Goal: Task Accomplishment & Management: Manage account settings

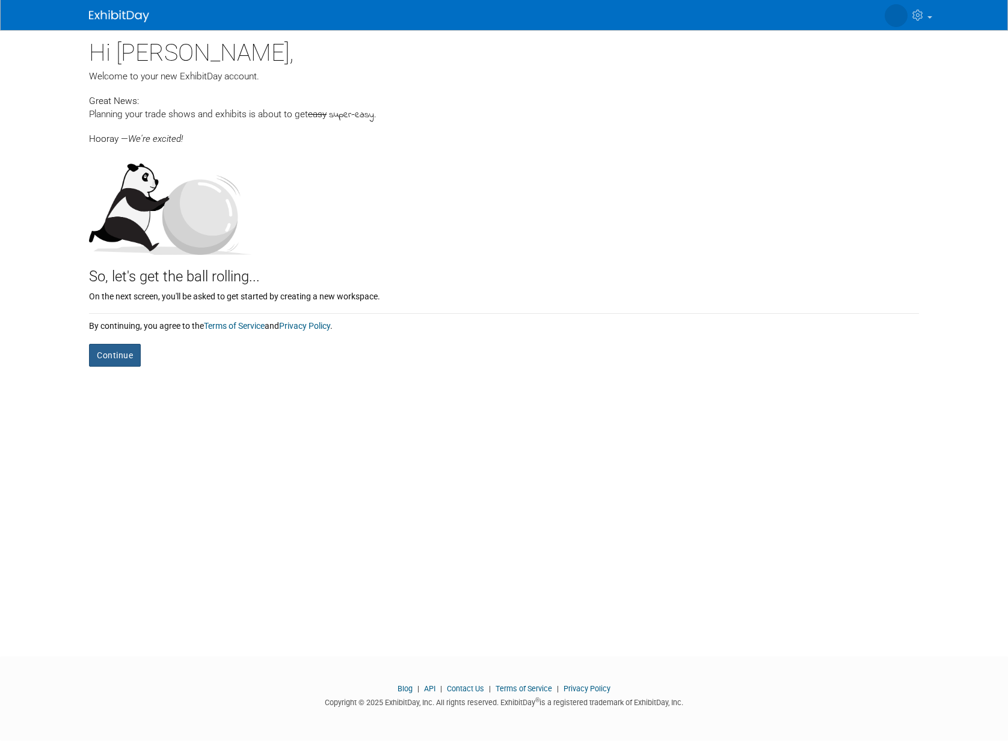
click at [114, 360] on button "Continue" at bounding box center [115, 355] width 52 height 23
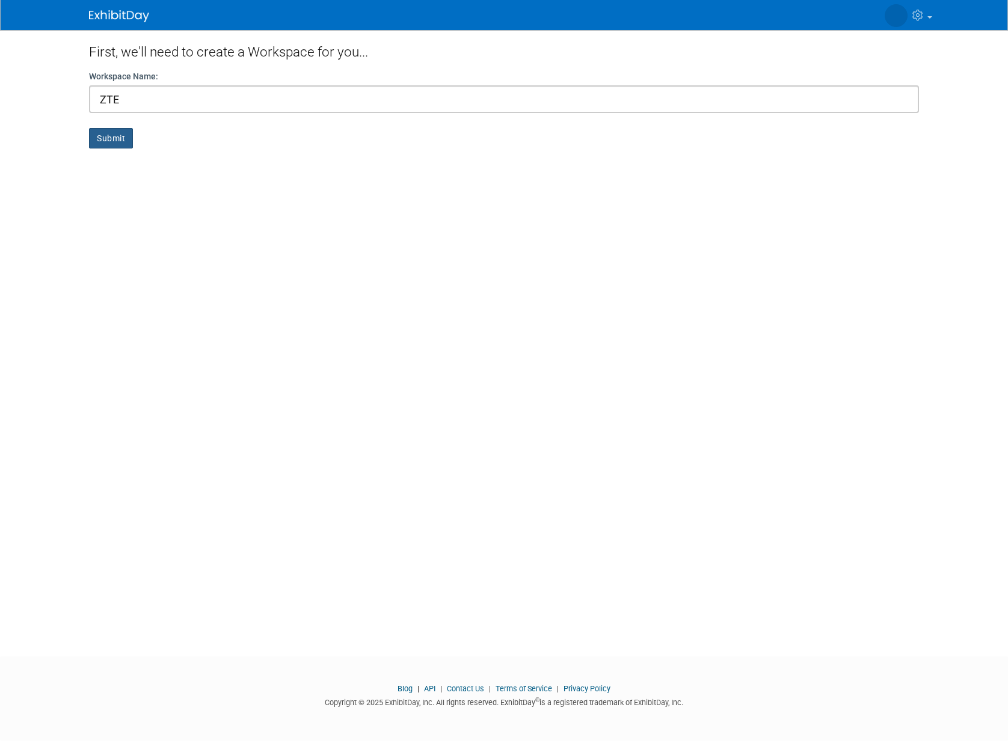
type input "ZTE"
click at [115, 134] on button "Submit" at bounding box center [111, 138] width 44 height 20
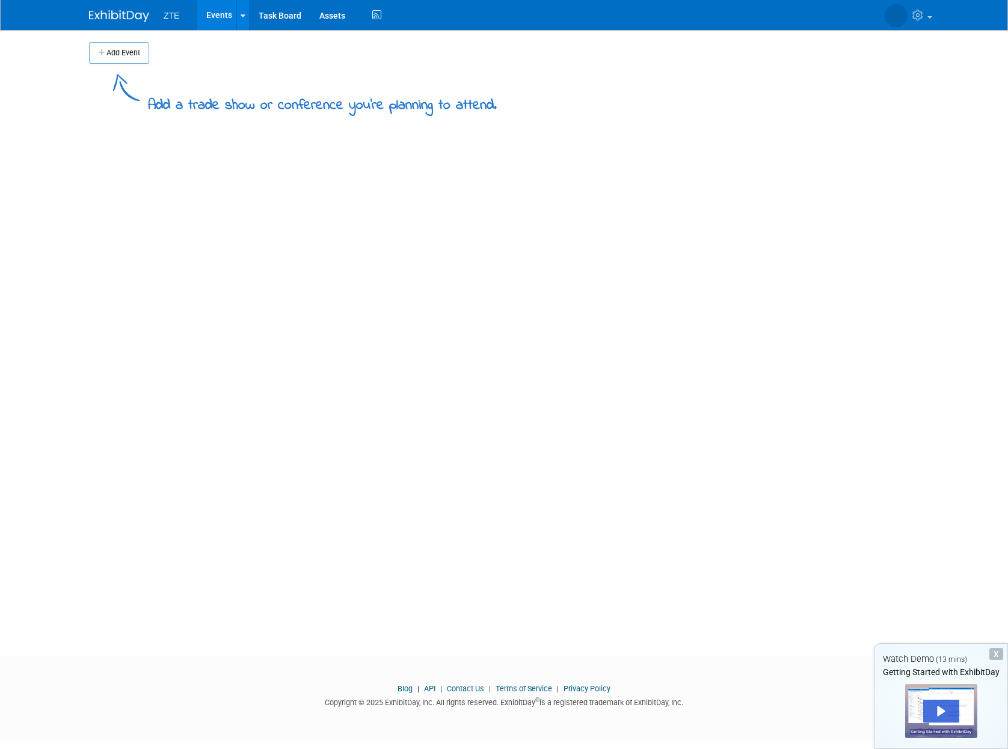
click at [149, 106] on div "Add a trade show or conference you're planning to attend." at bounding box center [322, 101] width 349 height 29
click at [130, 63] on button "Add Event" at bounding box center [119, 53] width 60 height 22
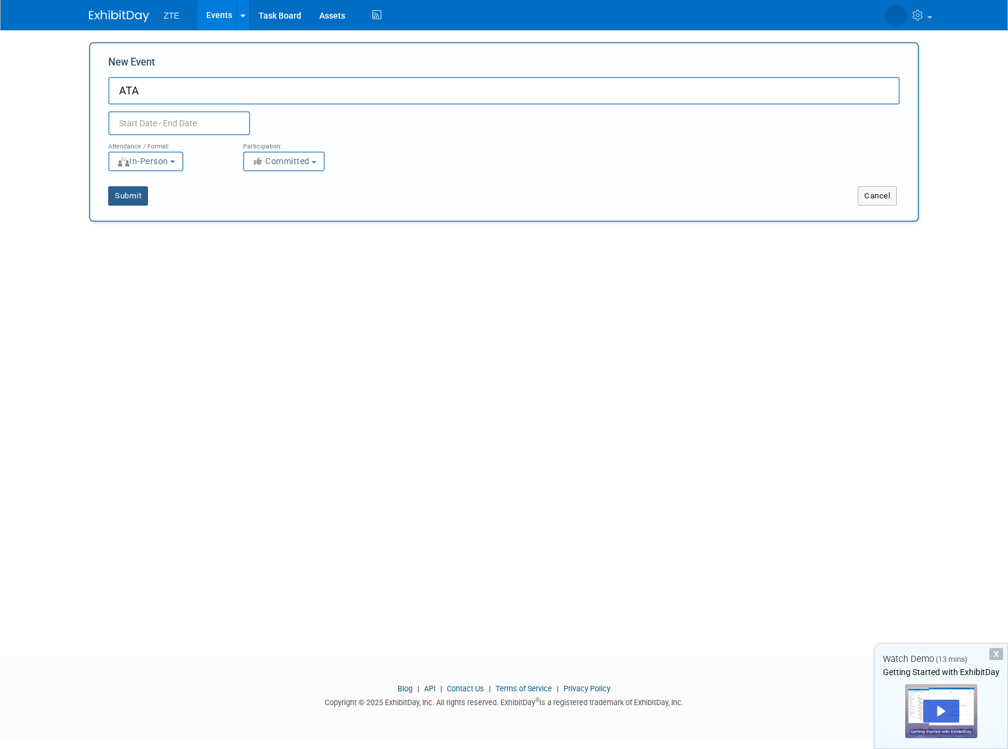
type input "ATA"
click at [132, 193] on button "Submit" at bounding box center [128, 195] width 40 height 19
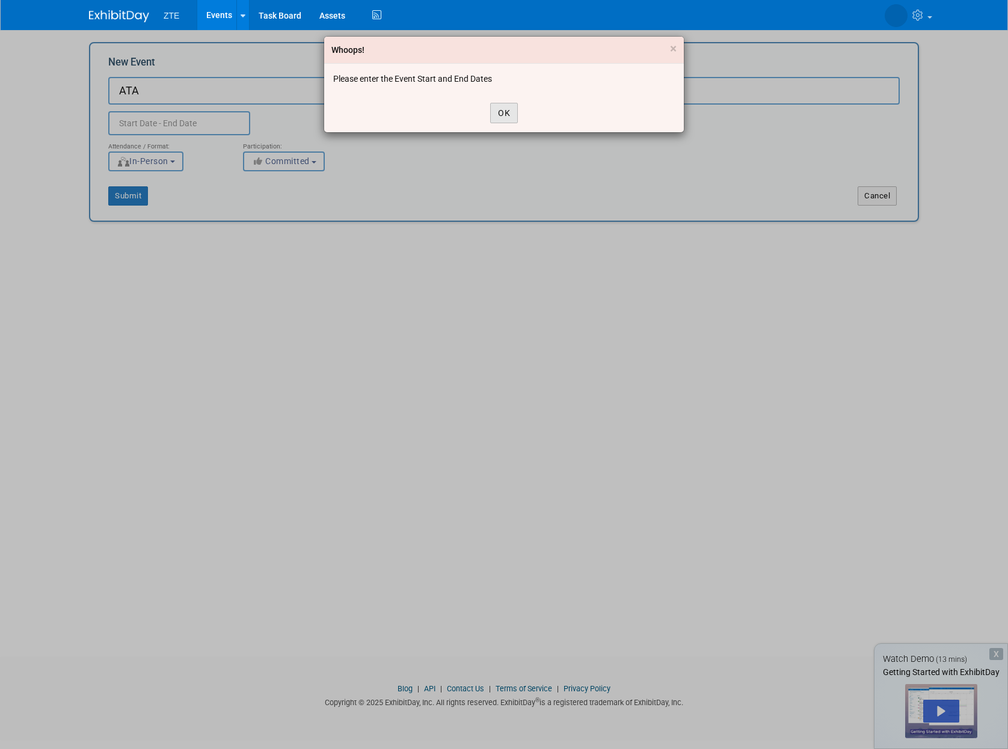
click at [498, 112] on button "OK" at bounding box center [504, 113] width 28 height 20
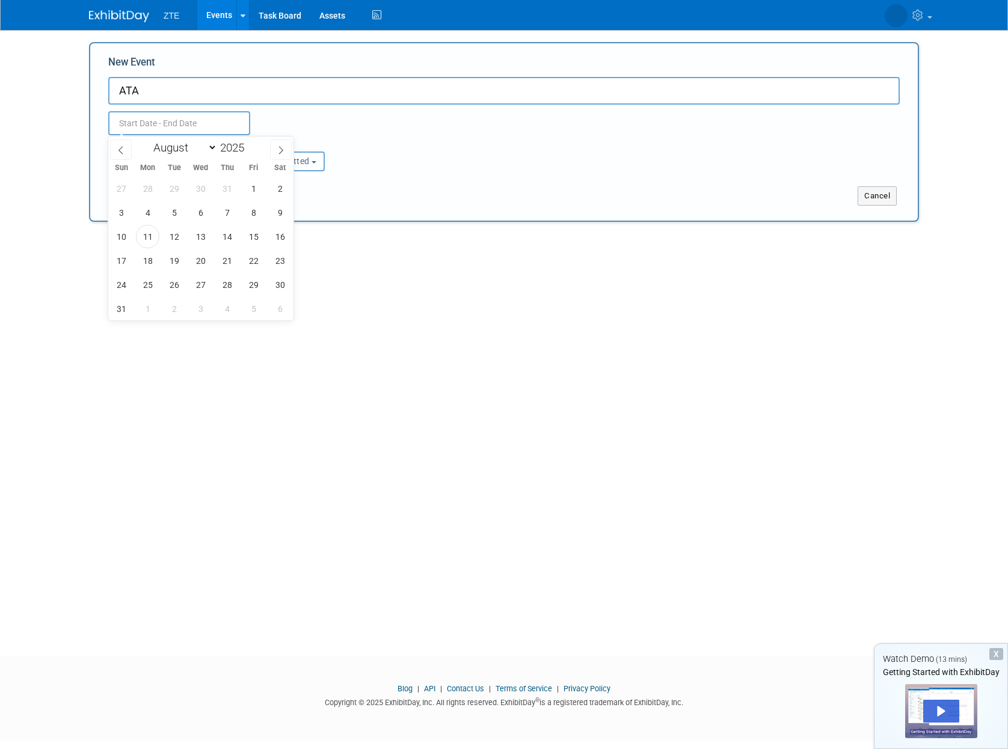
click at [178, 121] on input "text" at bounding box center [179, 123] width 142 height 24
click at [279, 150] on icon at bounding box center [281, 150] width 8 height 8
select select "10"
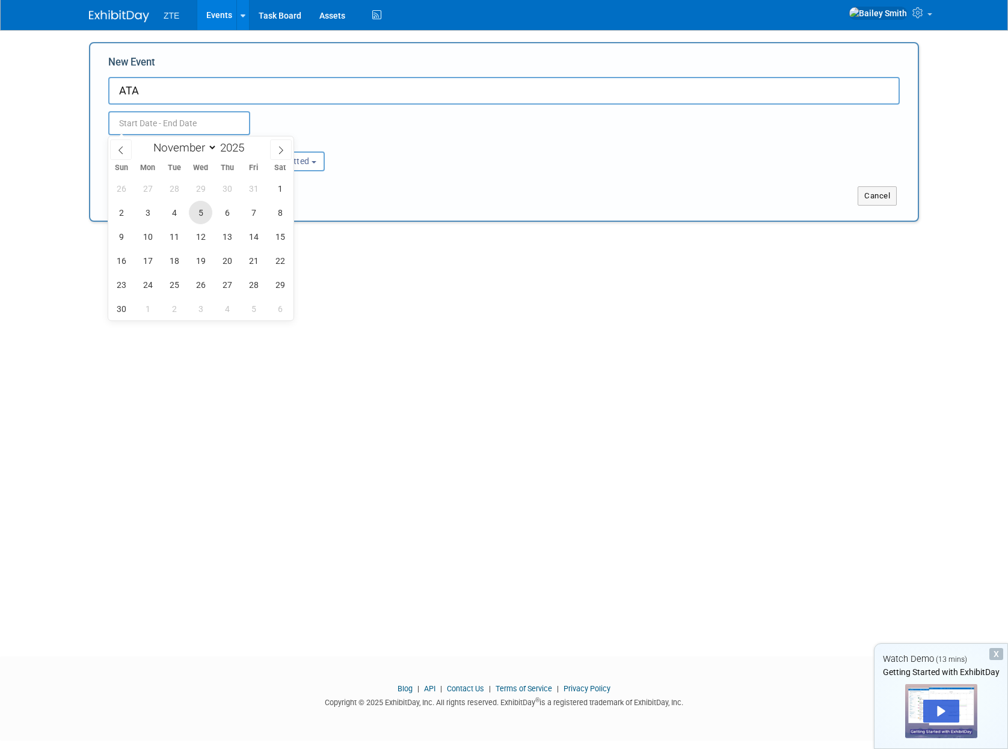
click at [198, 213] on span "5" at bounding box center [200, 212] width 23 height 23
click at [251, 213] on span "7" at bounding box center [253, 212] width 23 height 23
type input "[DATE] to [DATE]"
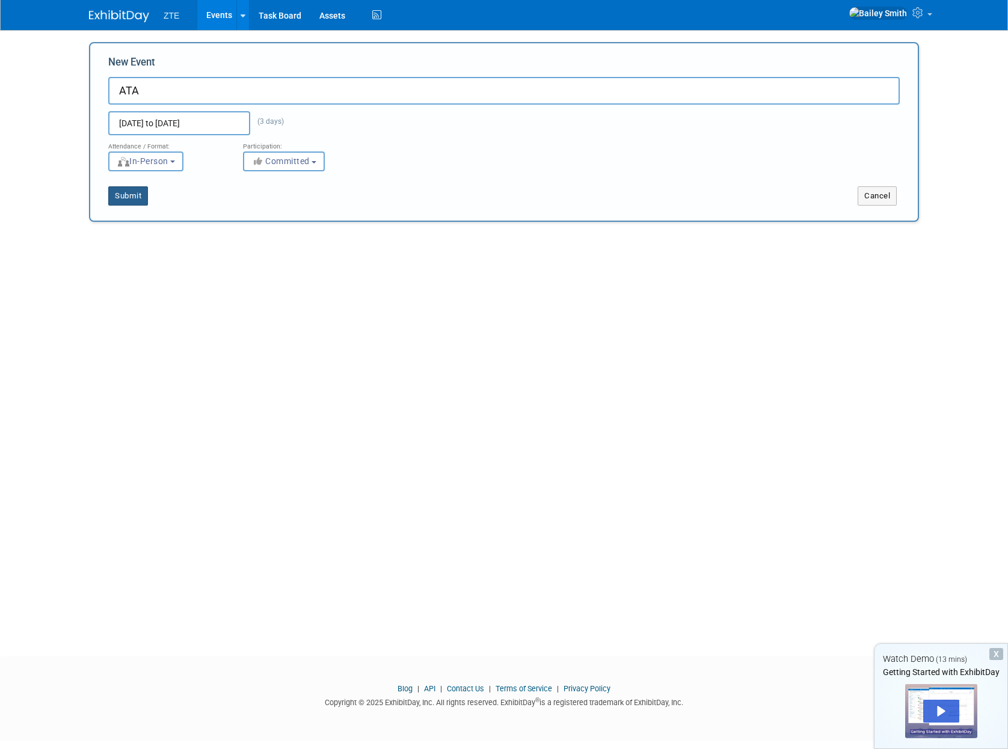
click at [127, 198] on button "Submit" at bounding box center [128, 195] width 40 height 19
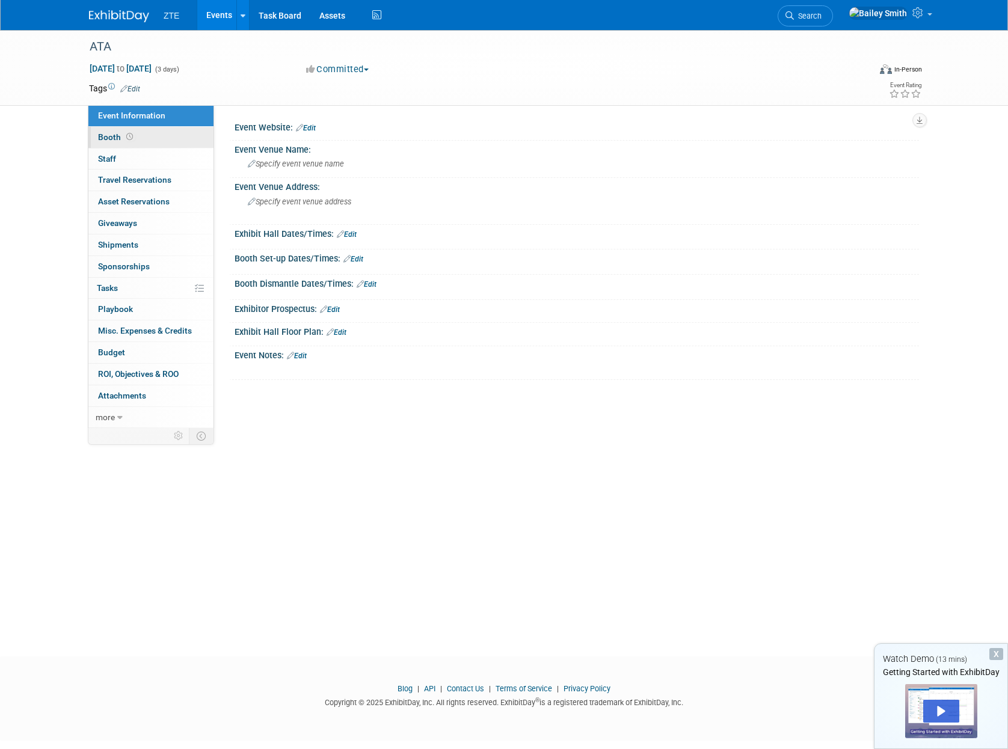
click at [105, 132] on span "Booth" at bounding box center [116, 137] width 37 height 10
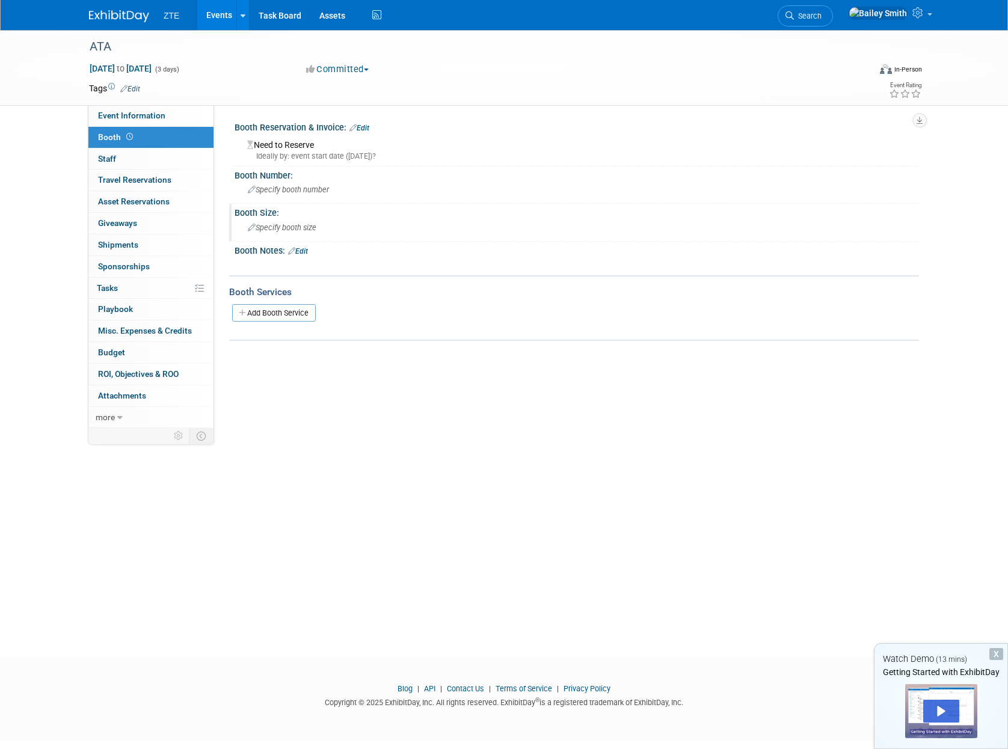
click at [311, 226] on span "Specify booth size" at bounding box center [282, 227] width 69 height 9
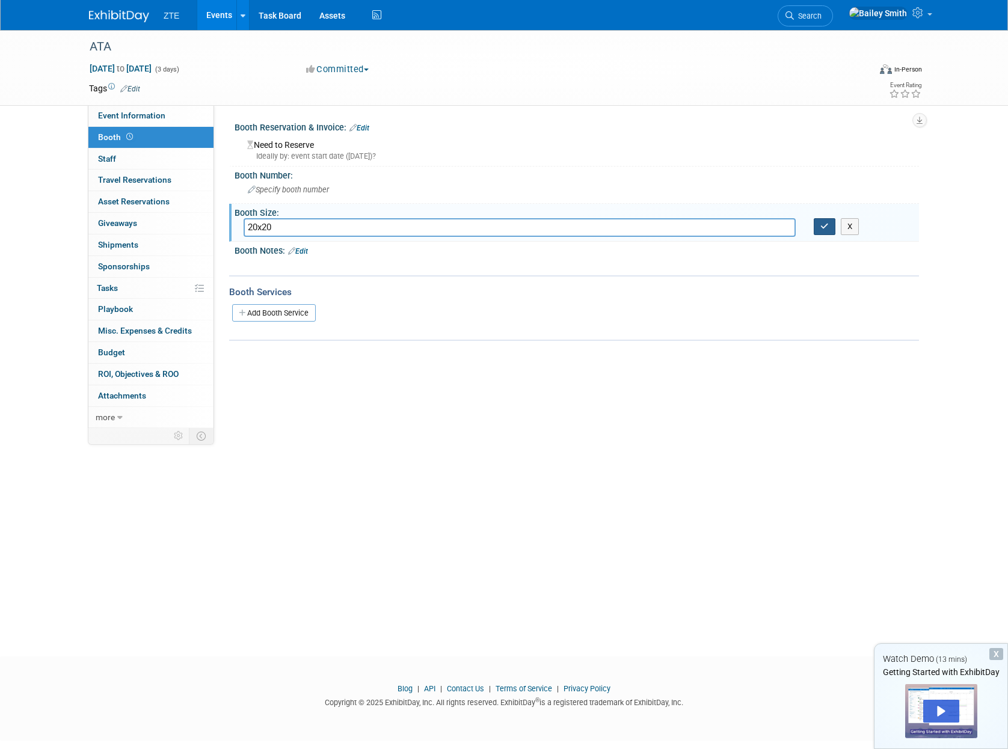
type input "20x20"
click at [819, 229] on button "button" at bounding box center [825, 226] width 22 height 17
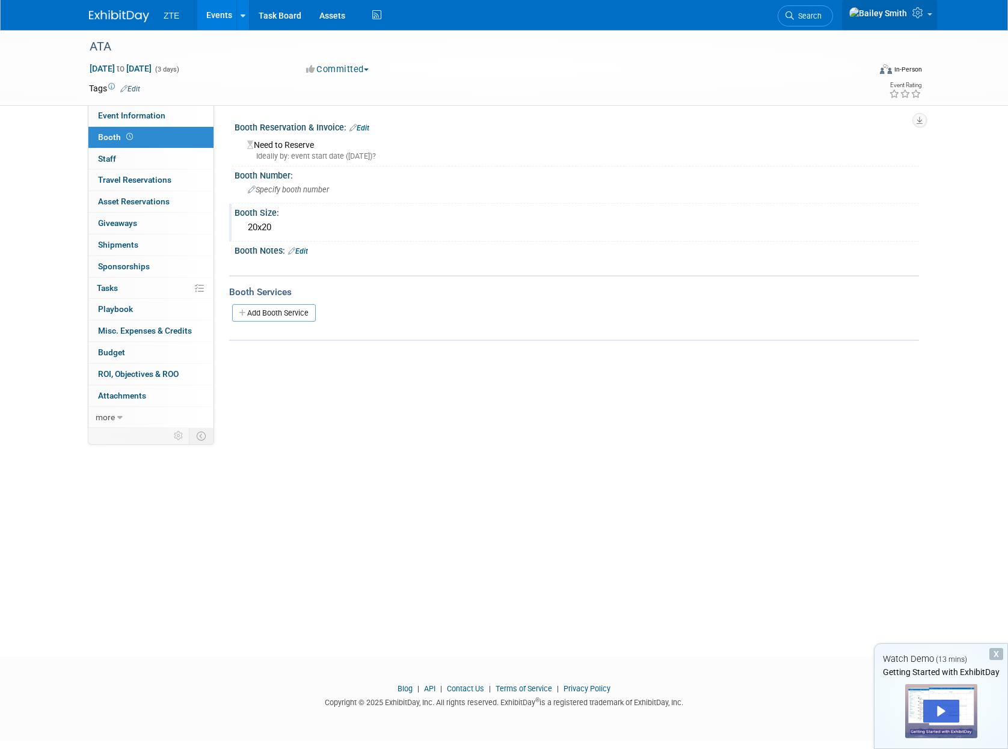
click at [924, 12] on icon at bounding box center [919, 12] width 14 height 11
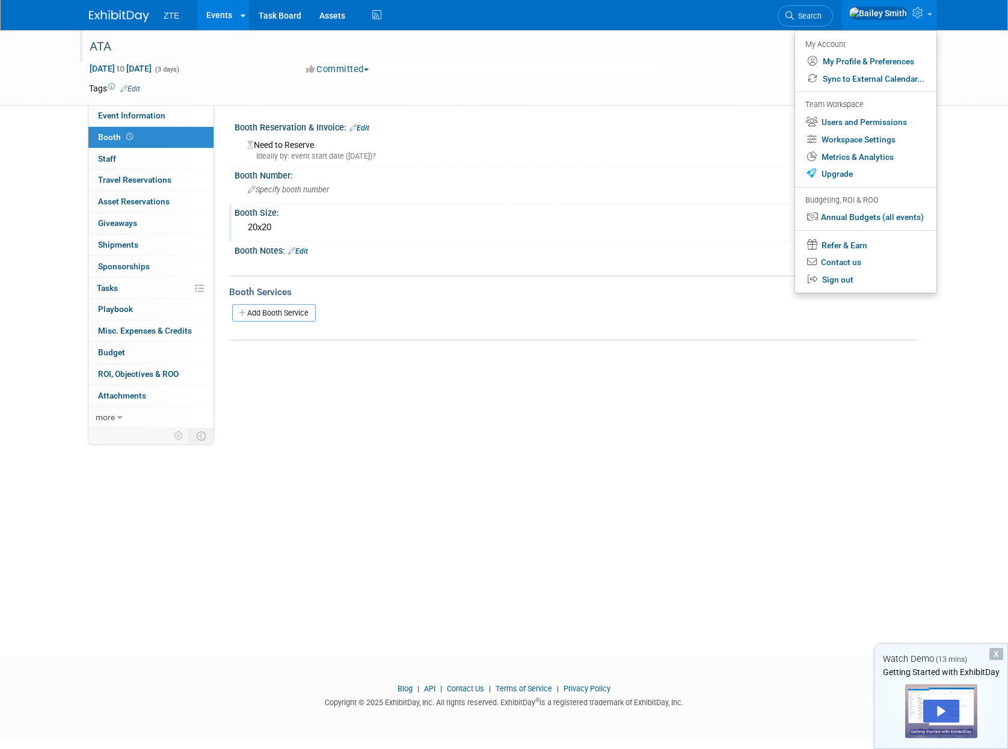
click at [257, 48] on div "ATA" at bounding box center [468, 47] width 766 height 22
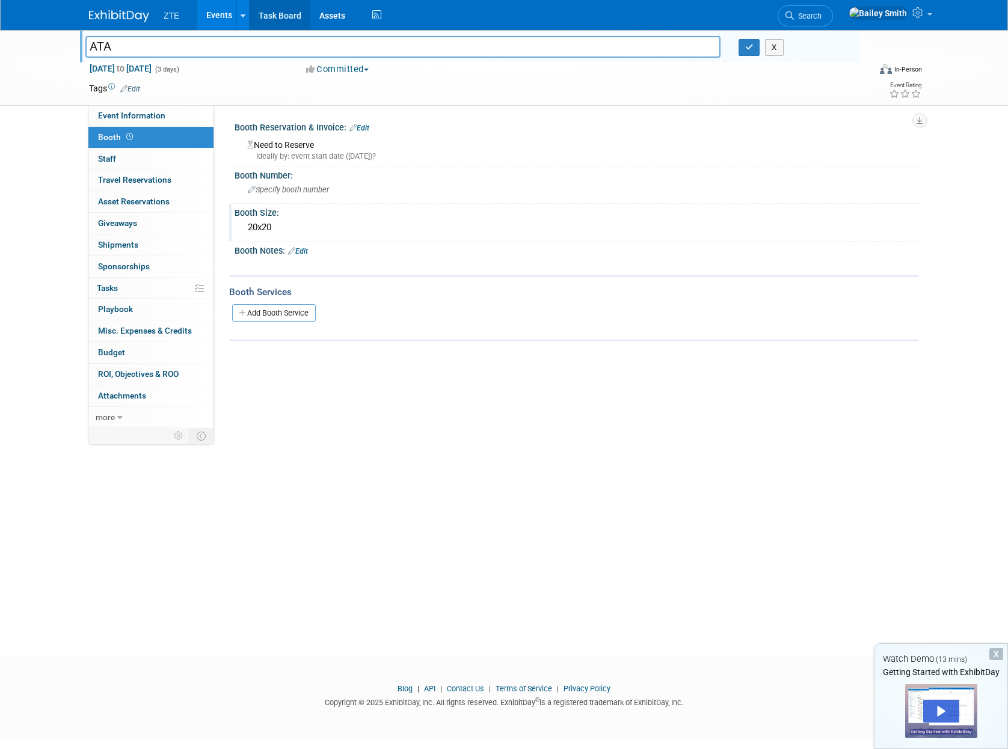
click at [272, 17] on link "Task Board" at bounding box center [280, 15] width 61 height 30
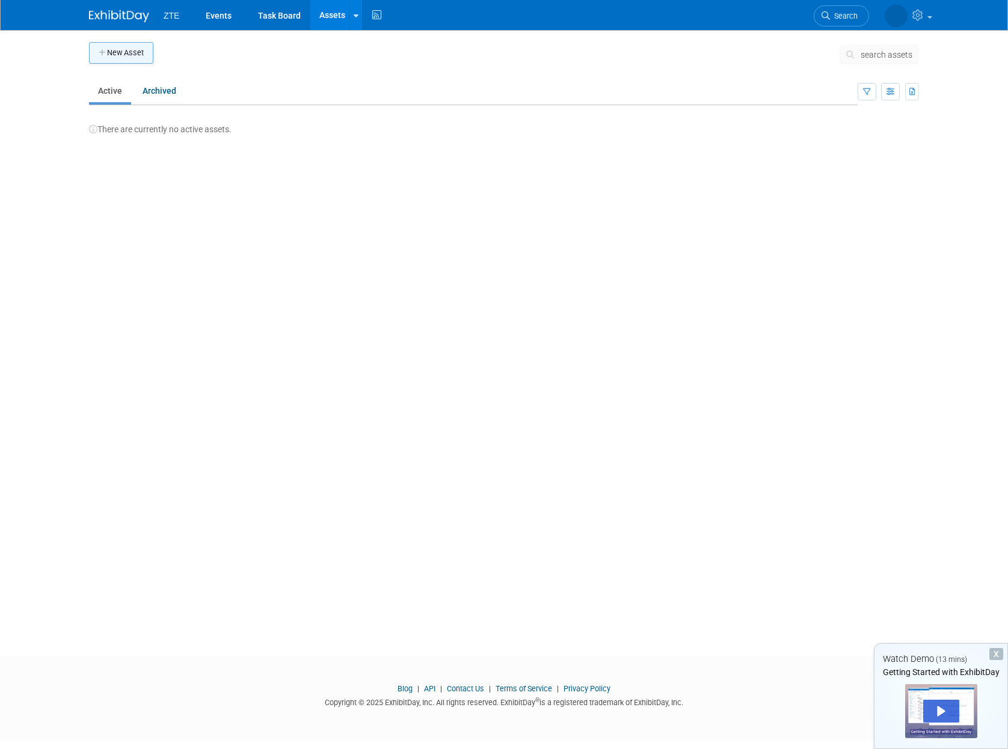
click at [123, 53] on button "New Asset" at bounding box center [121, 53] width 64 height 22
